Goal: Contribute content

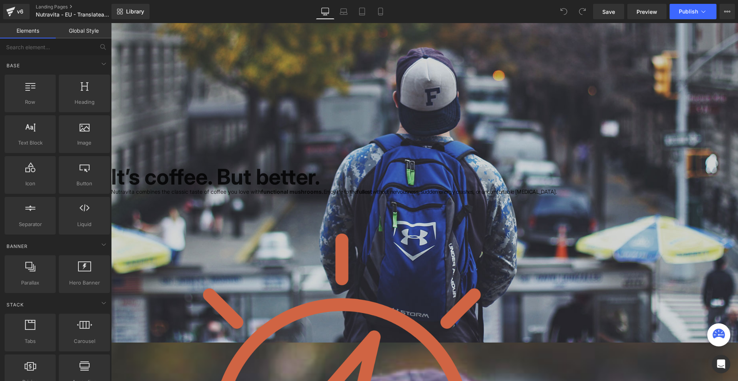
scroll to position [77, 0]
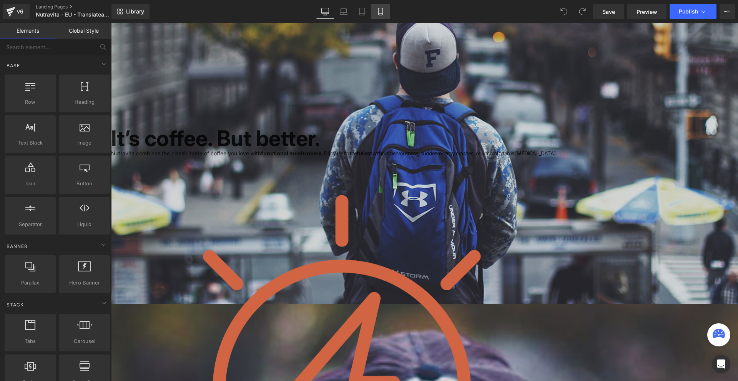
click at [379, 10] on icon at bounding box center [380, 11] width 4 height 7
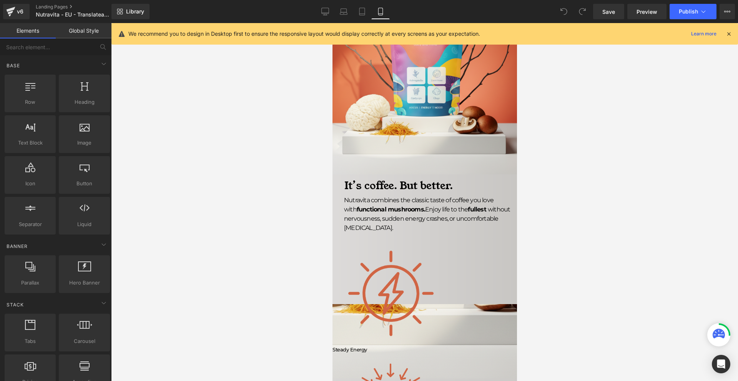
click at [731, 34] on icon at bounding box center [728, 33] width 7 height 7
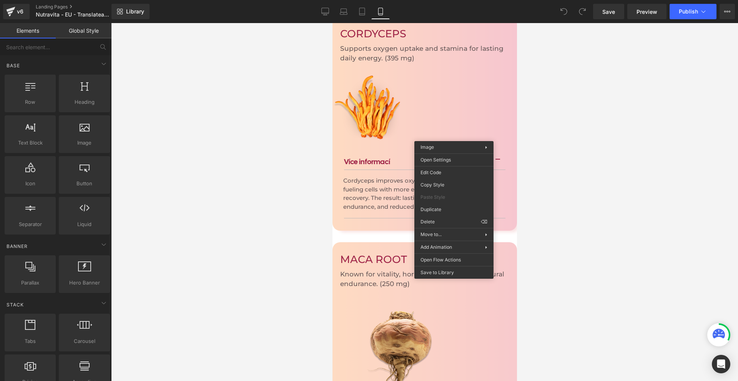
scroll to position [1845, 0]
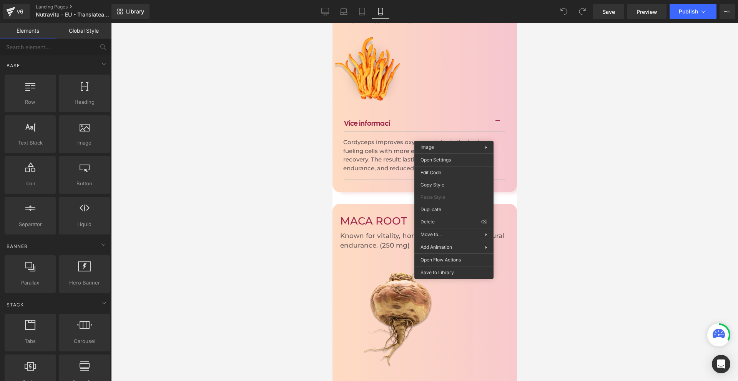
click at [585, 226] on div at bounding box center [424, 202] width 627 height 358
click at [557, 231] on div at bounding box center [424, 202] width 627 height 358
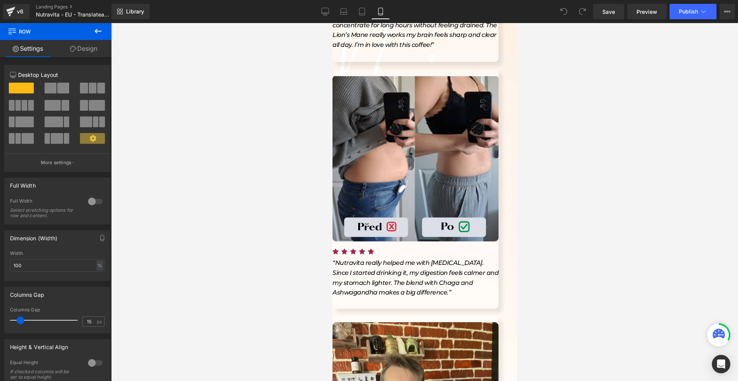
scroll to position [3376, 0]
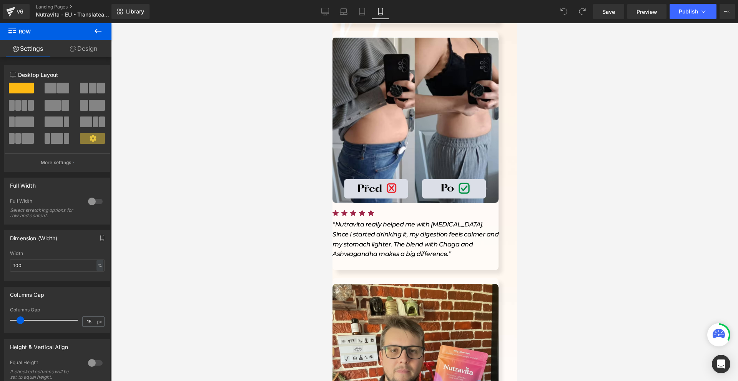
click at [332, 23] on link at bounding box center [332, 23] width 0 height 0
click at [332, 23] on icon at bounding box center [332, 23] width 0 height 0
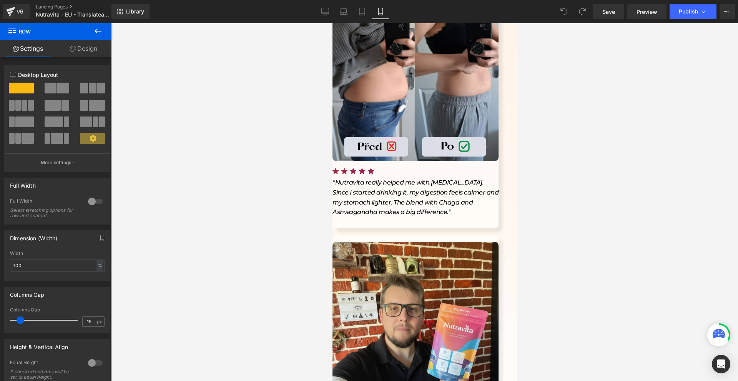
scroll to position [3458, 0]
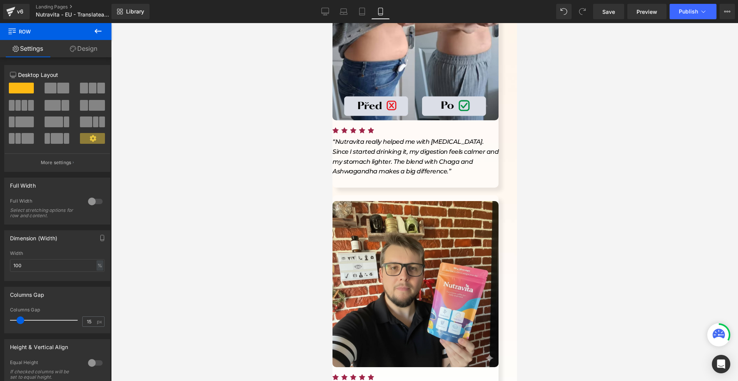
click at [332, 23] on icon at bounding box center [332, 23] width 0 height 0
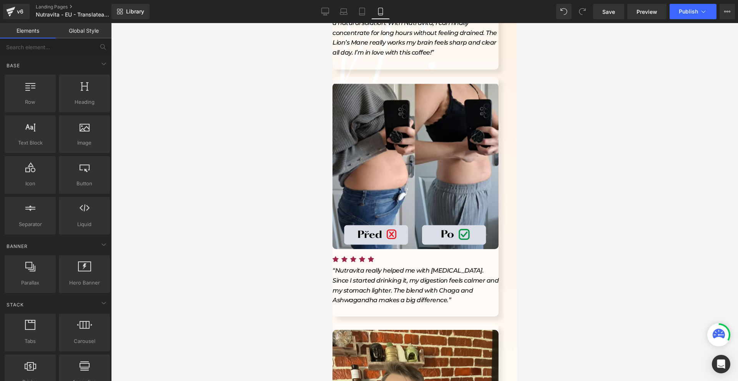
scroll to position [3368, 0]
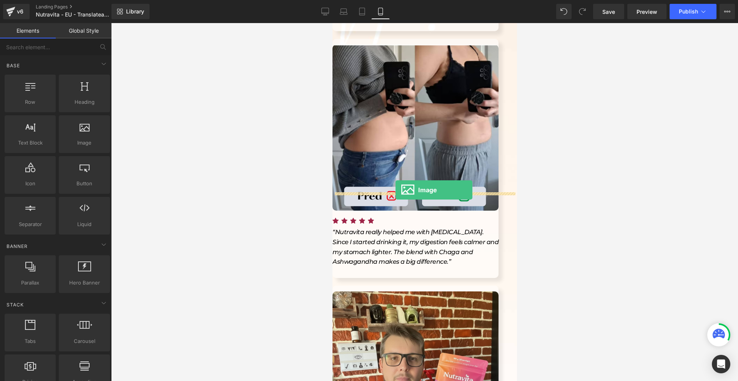
drag, startPoint x: 410, startPoint y: 156, endPoint x: 395, endPoint y: 190, distance: 37.5
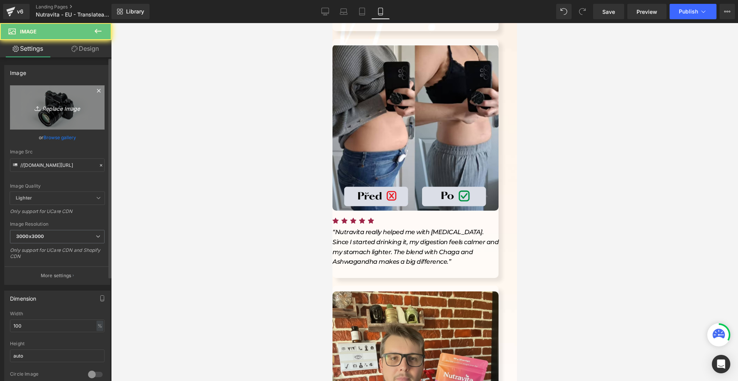
click at [78, 123] on link "Replace Image" at bounding box center [57, 107] width 95 height 44
type input "C:\fakepath\Névtelen (1980 x 1480 képpont) (1980 x 1000 képpont) (2100 x 1000 k…"
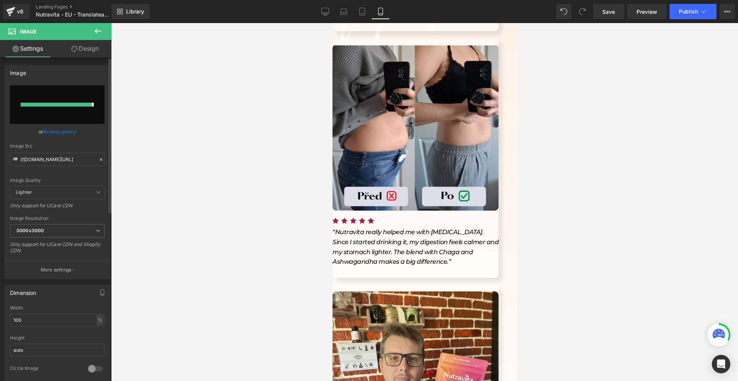
type input "[URL][DOMAIN_NAME]"
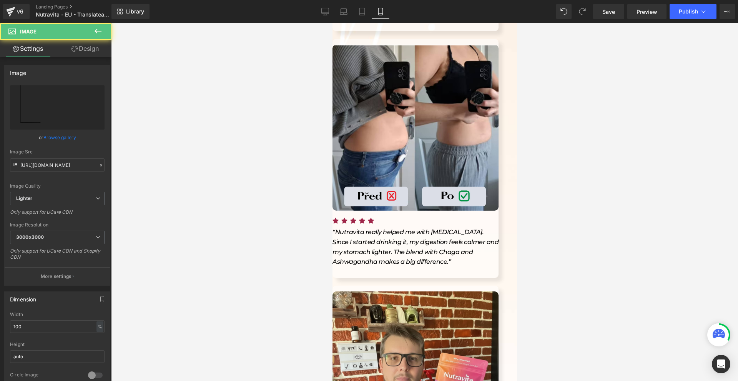
click at [43, 332] on input "100" at bounding box center [57, 326] width 95 height 13
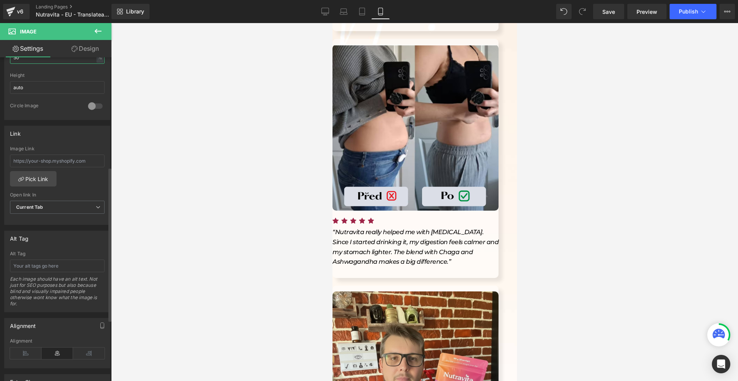
scroll to position [359, 0]
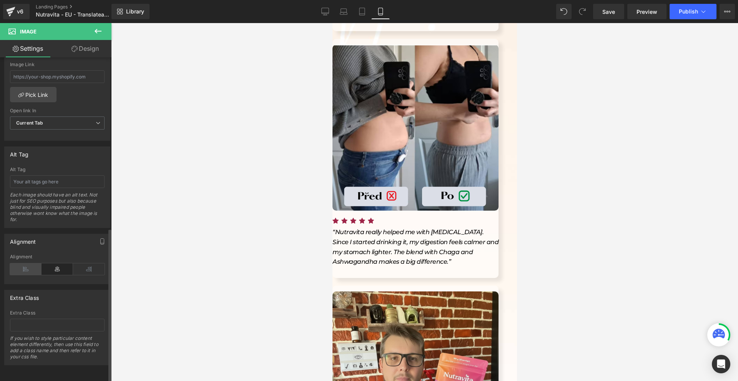
click at [31, 263] on icon at bounding box center [26, 269] width 32 height 12
click at [52, 263] on icon at bounding box center [58, 269] width 32 height 12
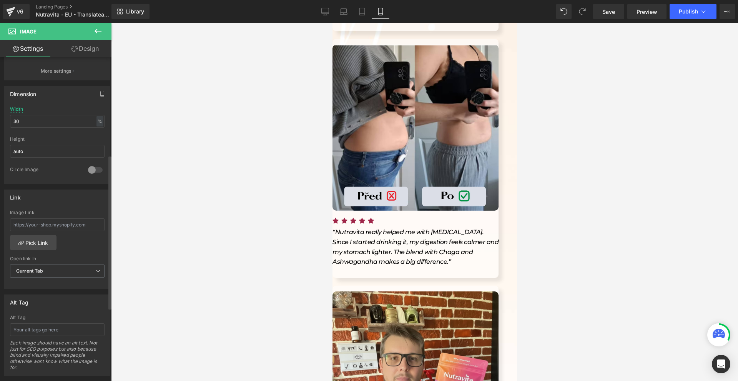
scroll to position [167, 0]
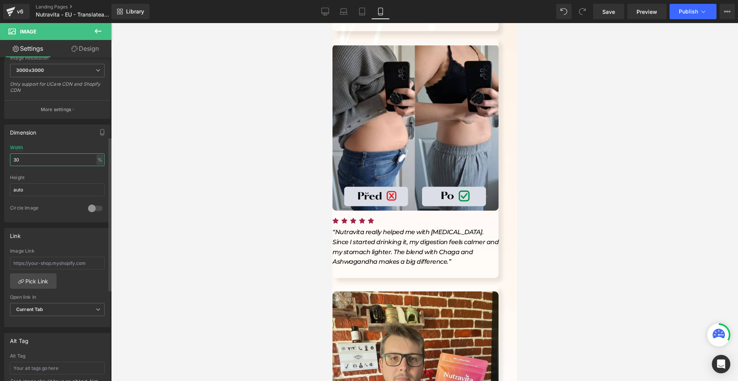
click at [48, 154] on input "30" at bounding box center [57, 159] width 95 height 13
type input "60"
click at [332, 23] on link at bounding box center [332, 23] width 0 height 0
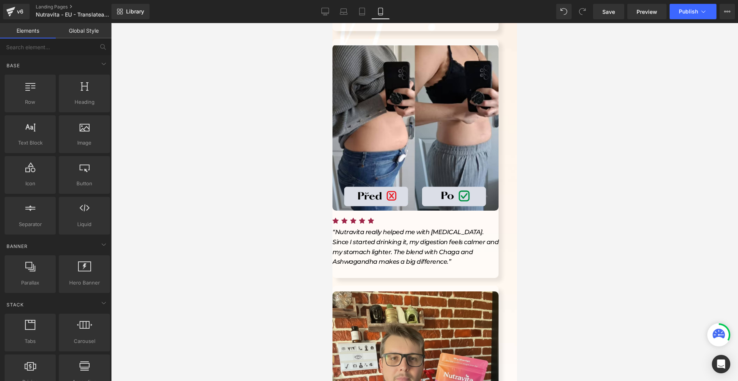
click at [332, 23] on link at bounding box center [332, 23] width 0 height 0
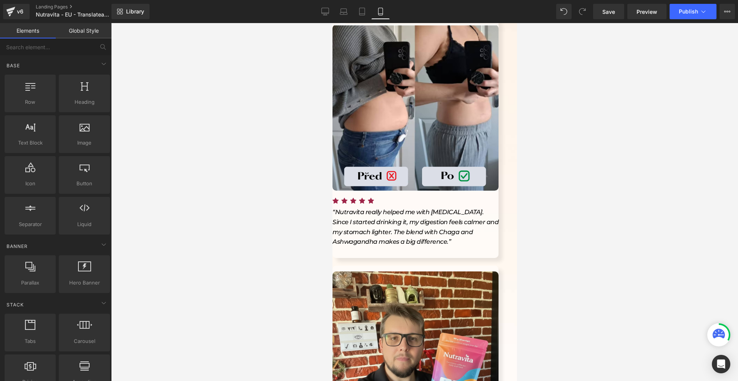
scroll to position [3458, 0]
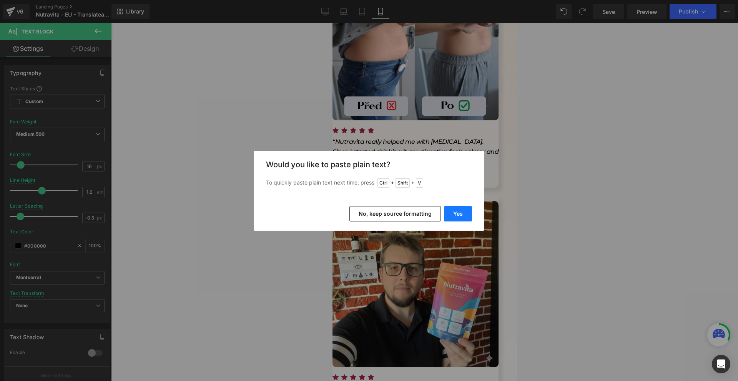
click at [468, 215] on button "Yes" at bounding box center [458, 213] width 28 height 15
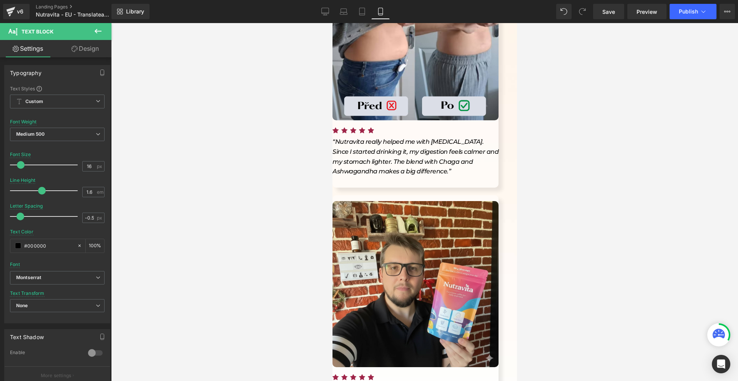
click at [332, 23] on icon at bounding box center [332, 23] width 0 height 0
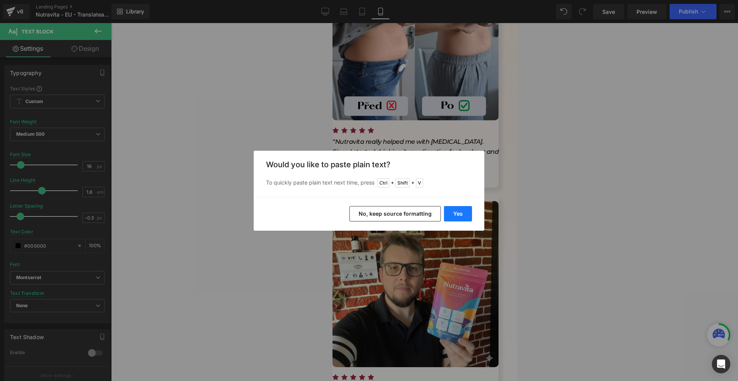
drag, startPoint x: 468, startPoint y: 214, endPoint x: 131, endPoint y: 194, distance: 337.2
click at [468, 214] on button "Yes" at bounding box center [458, 213] width 28 height 15
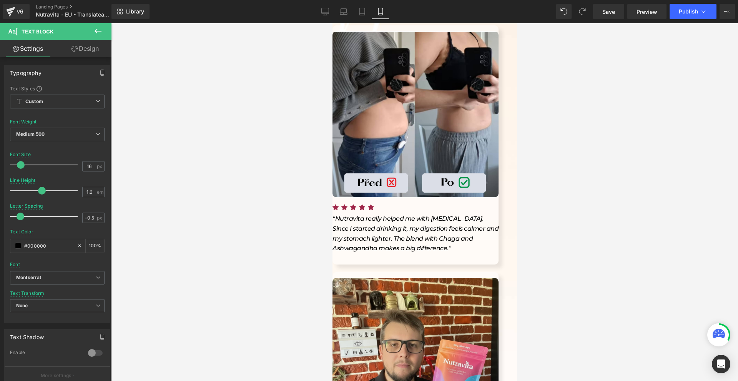
scroll to position [3420, 0]
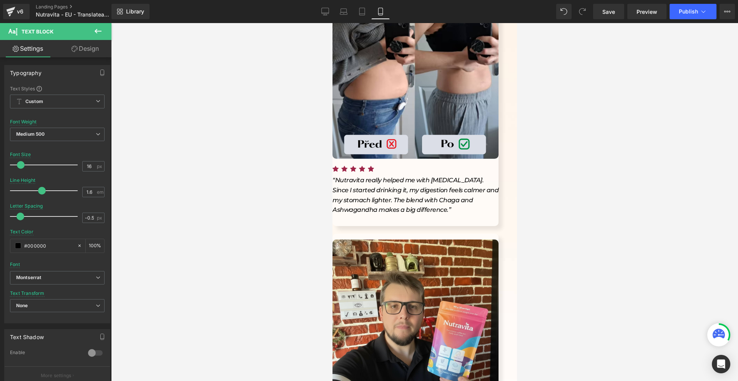
click at [332, 23] on icon at bounding box center [332, 23] width 0 height 0
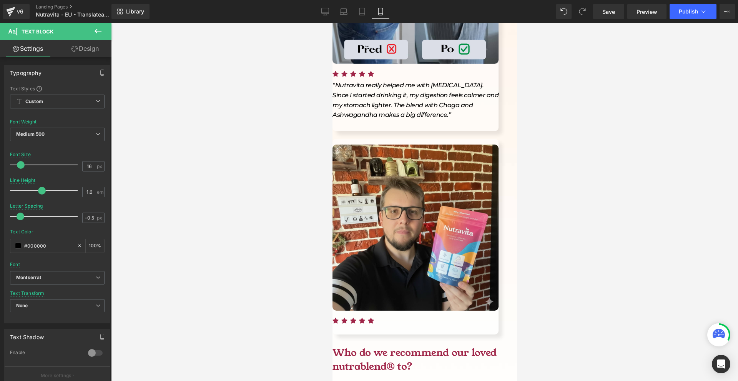
scroll to position [3554, 0]
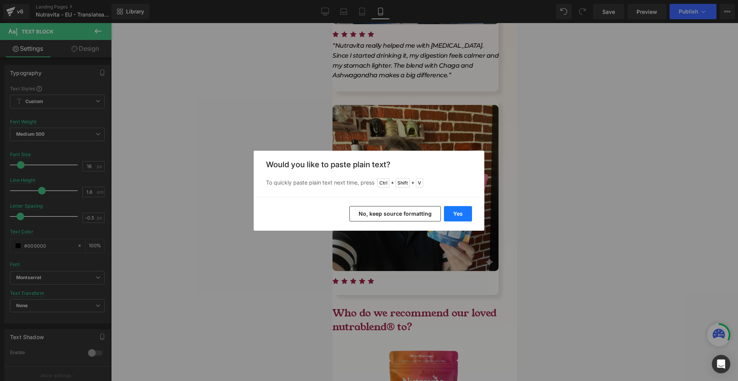
click at [454, 214] on button "Yes" at bounding box center [458, 213] width 28 height 15
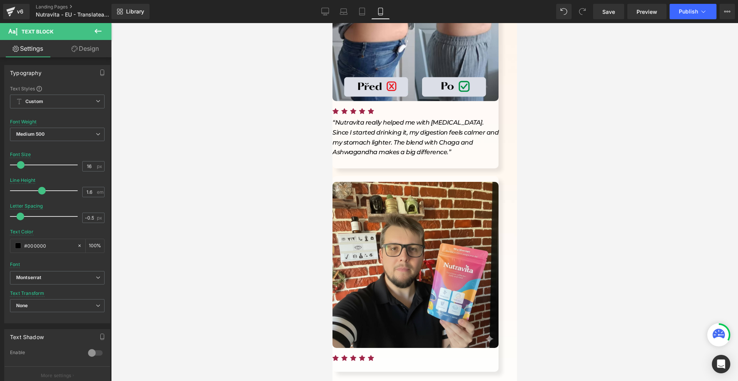
scroll to position [3285, 0]
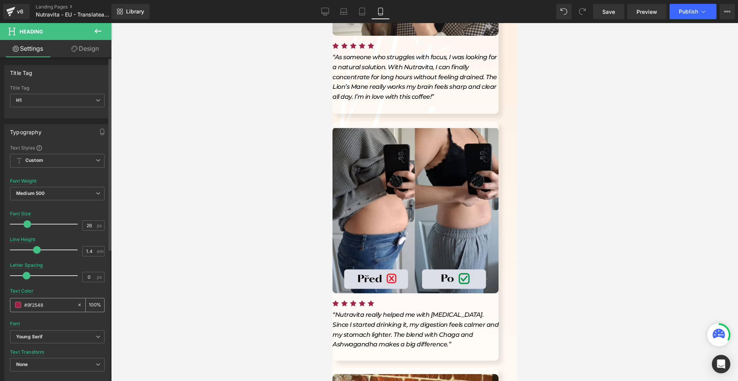
click at [44, 307] on input "#9f2548" at bounding box center [48, 305] width 49 height 8
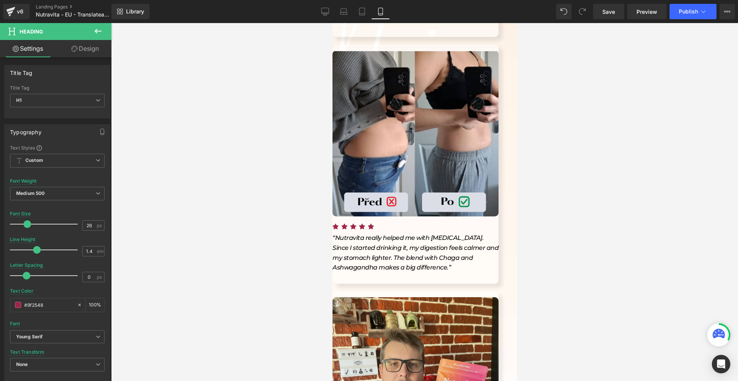
scroll to position [3401, 0]
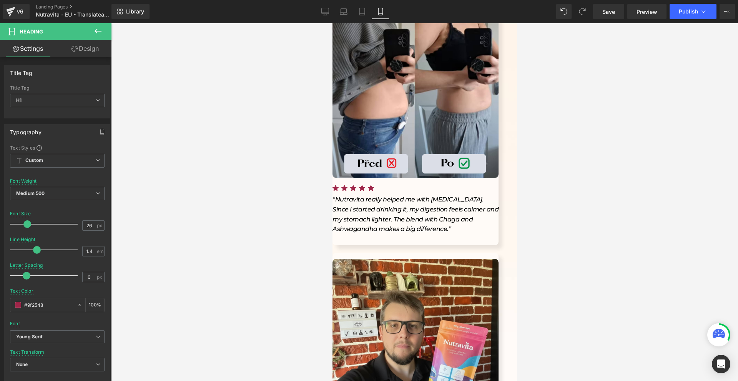
click at [332, 23] on span "Image" at bounding box center [332, 23] width 0 height 0
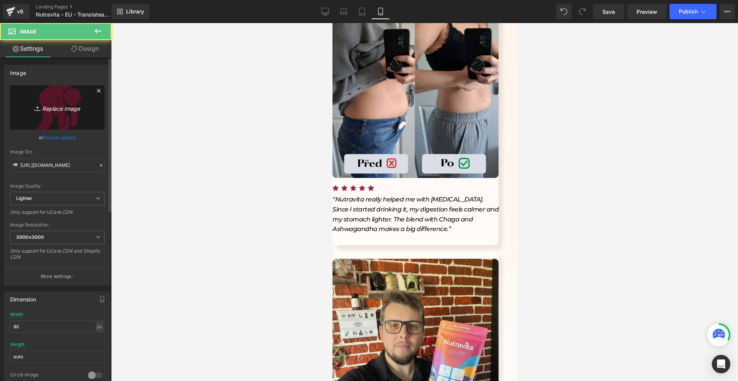
click at [49, 107] on icon "Replace Image" at bounding box center [57, 108] width 61 height 10
type input "C:\fakepath\(9öüóq (5).png"
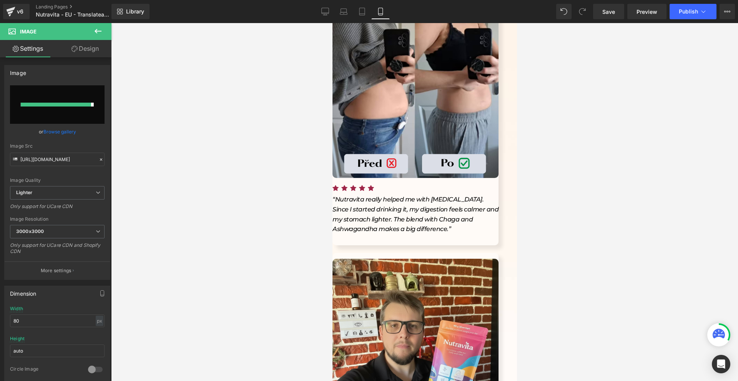
type input "[URL][DOMAIN_NAME]"
